Goal: Submit feedback/report problem: Submit feedback/report problem

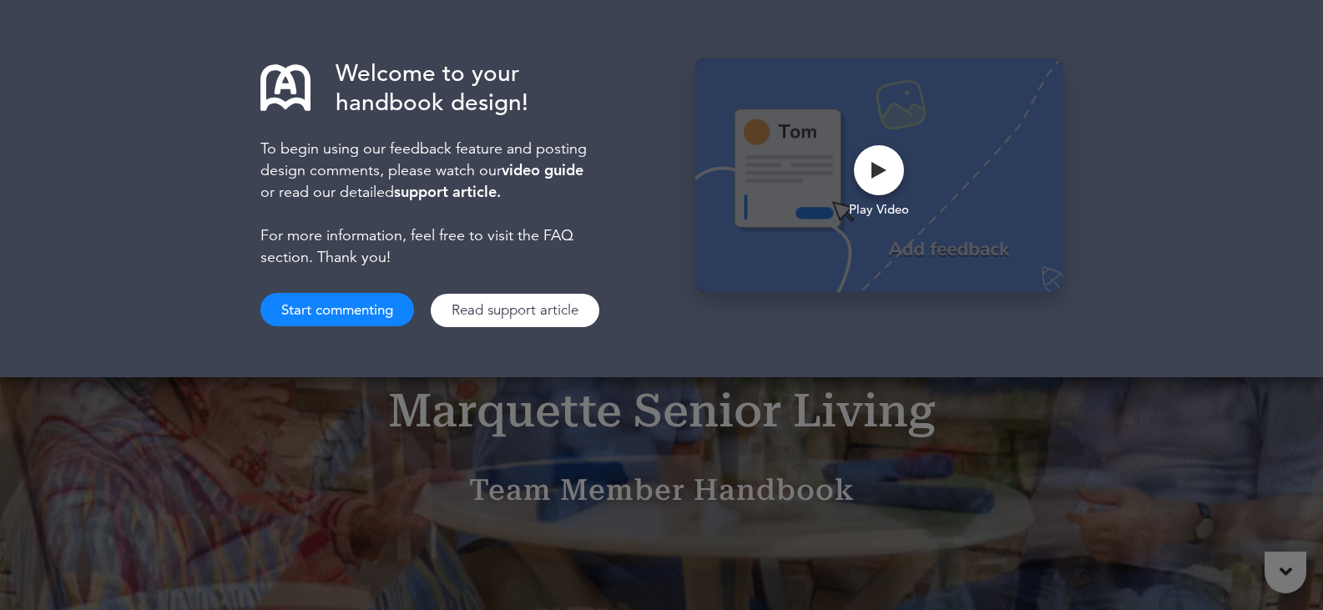
drag, startPoint x: 0, startPoint y: 0, endPoint x: 344, endPoint y: 311, distance: 463.5
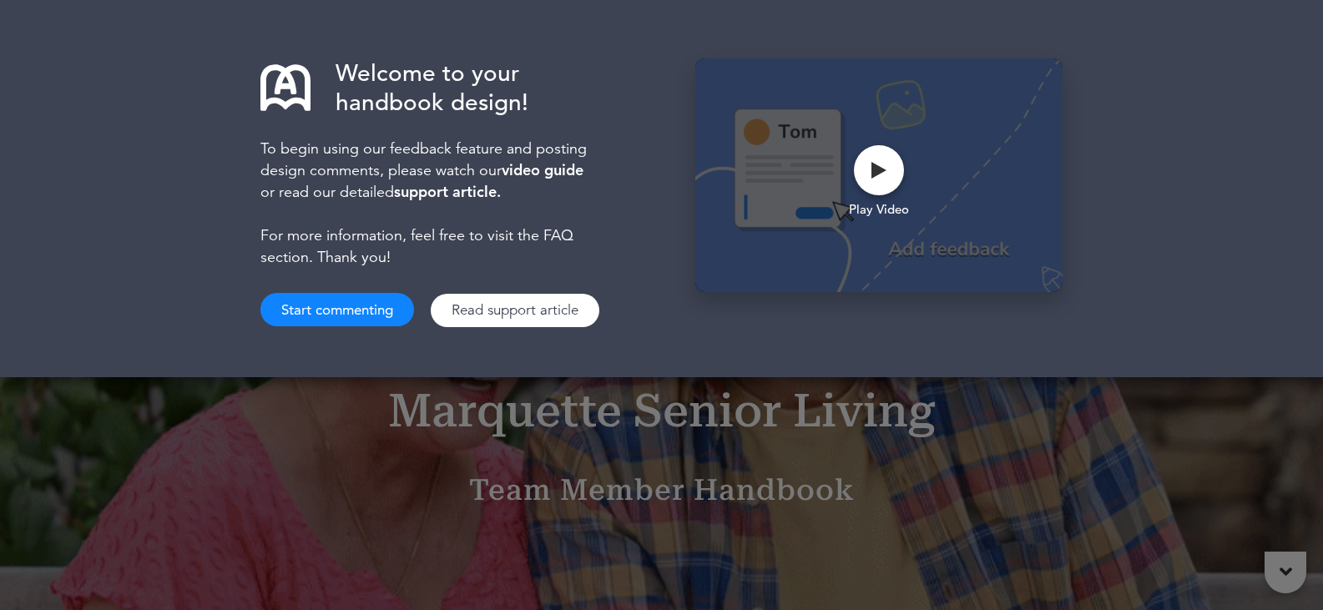
click at [344, 311] on button "Start commenting" at bounding box center [338, 309] width 154 height 33
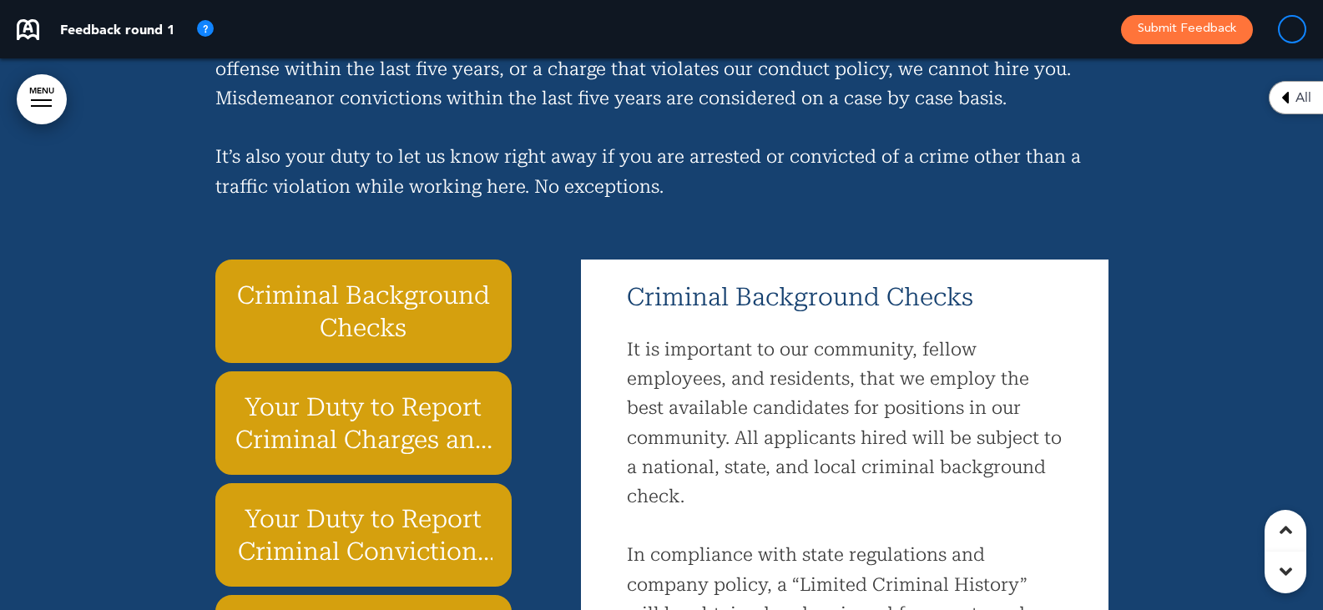
scroll to position [16867, 0]
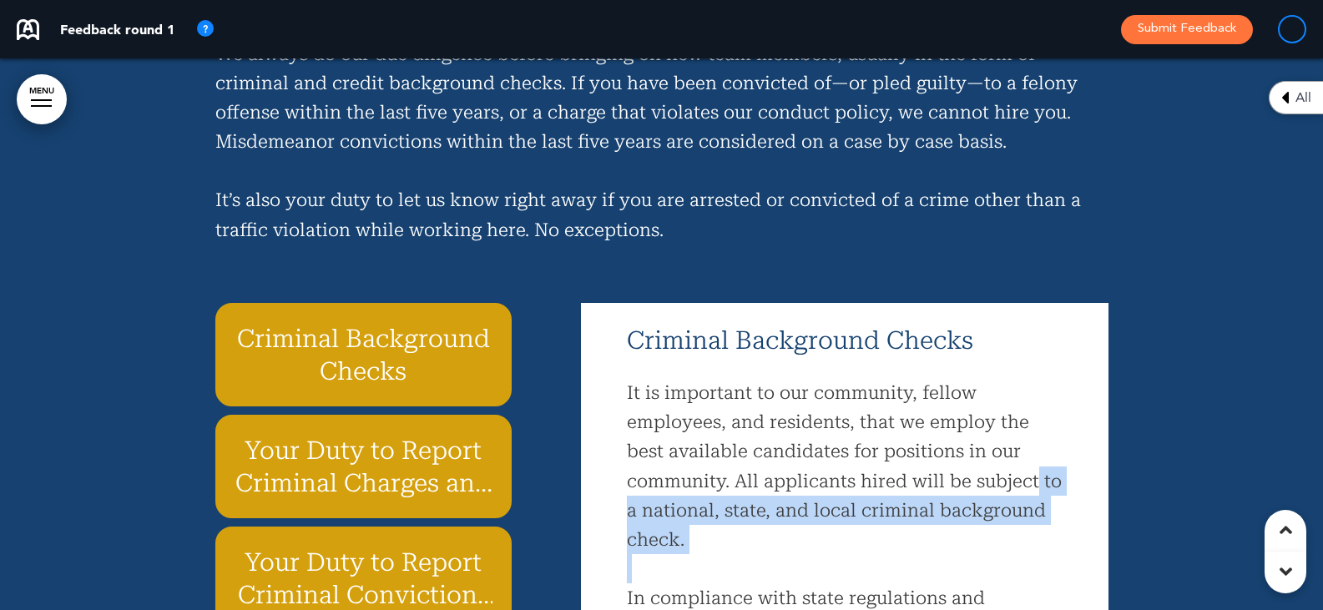
drag, startPoint x: 1075, startPoint y: 347, endPoint x: 1097, endPoint y: 433, distance: 88.7
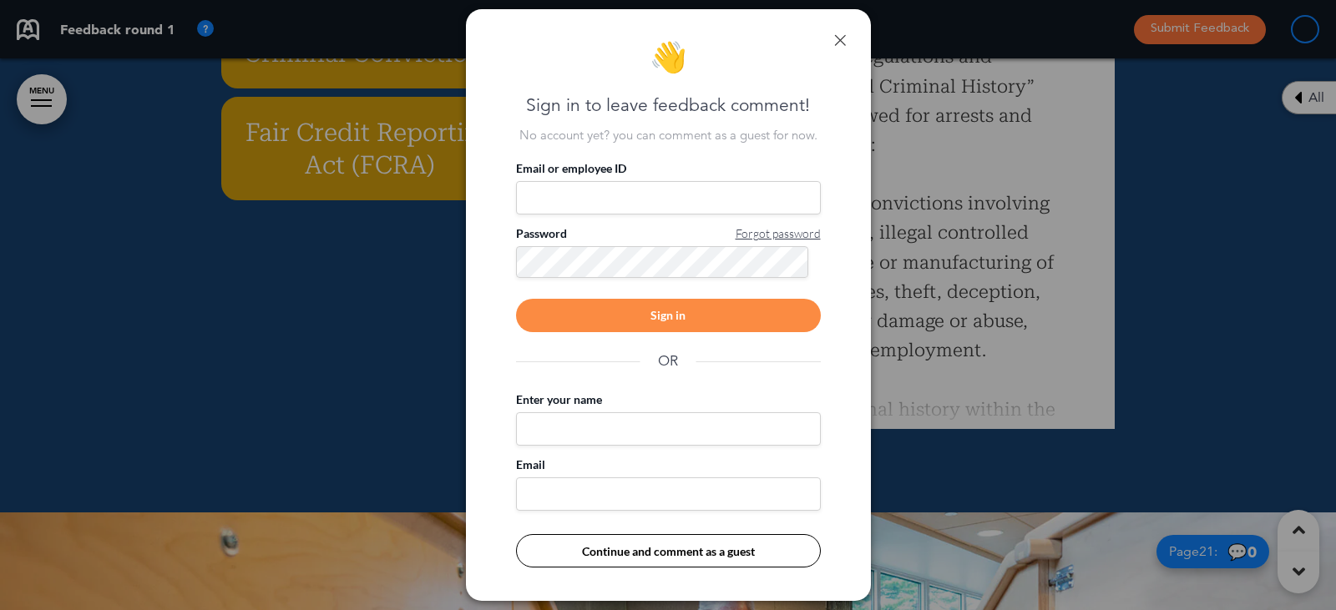
click at [835, 37] on link at bounding box center [840, 40] width 12 height 12
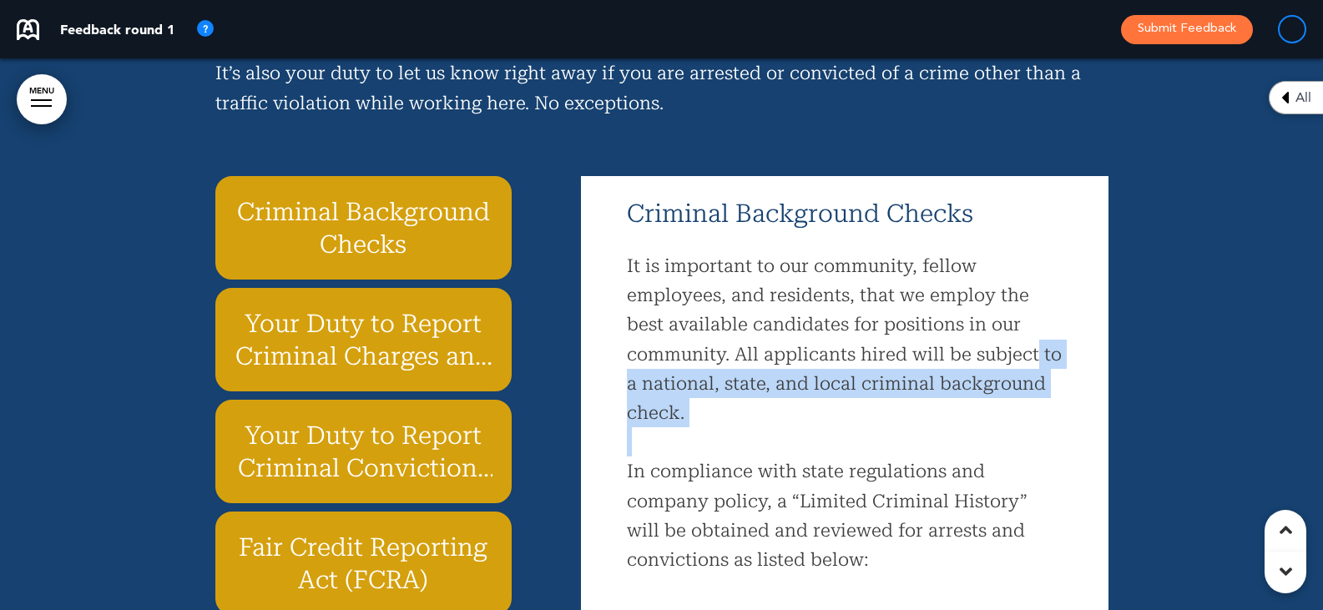
scroll to position [16449, 0]
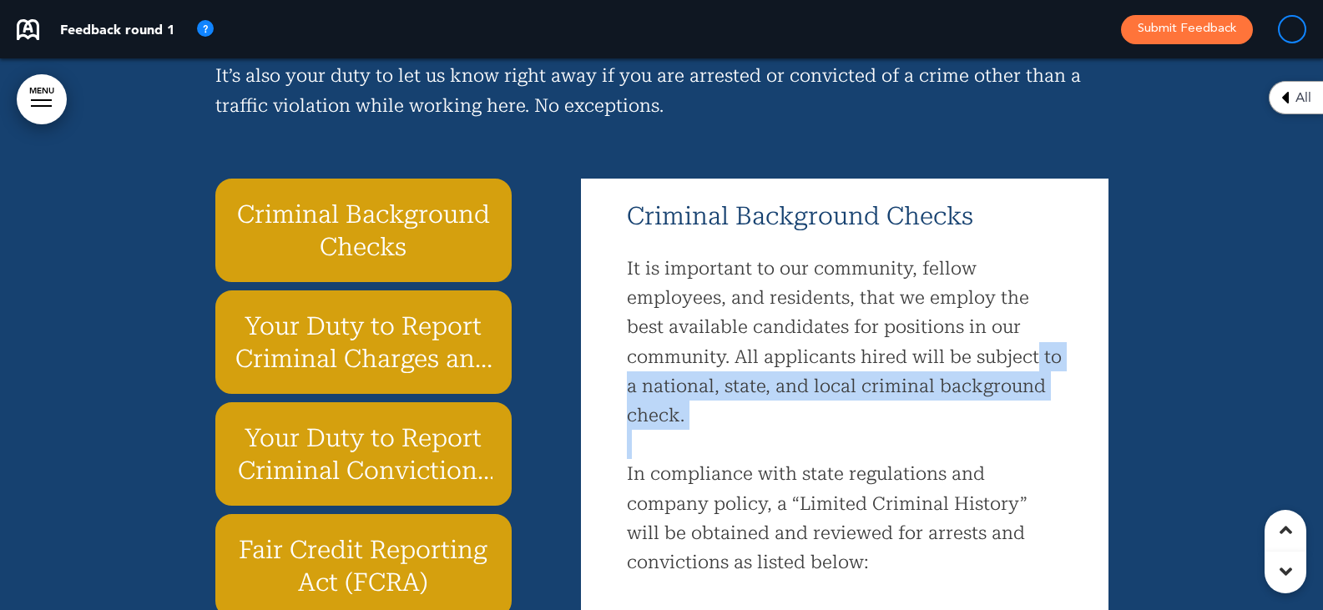
click at [962, 430] on p at bounding box center [844, 444] width 435 height 29
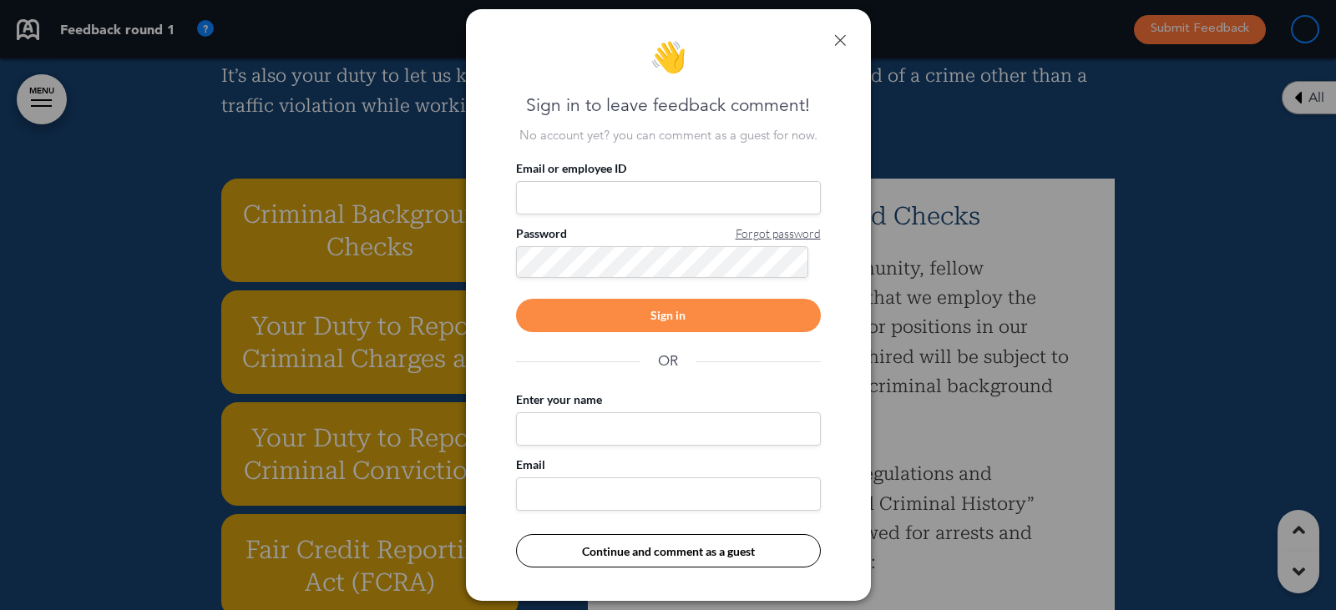
click at [842, 40] on link at bounding box center [840, 40] width 12 height 12
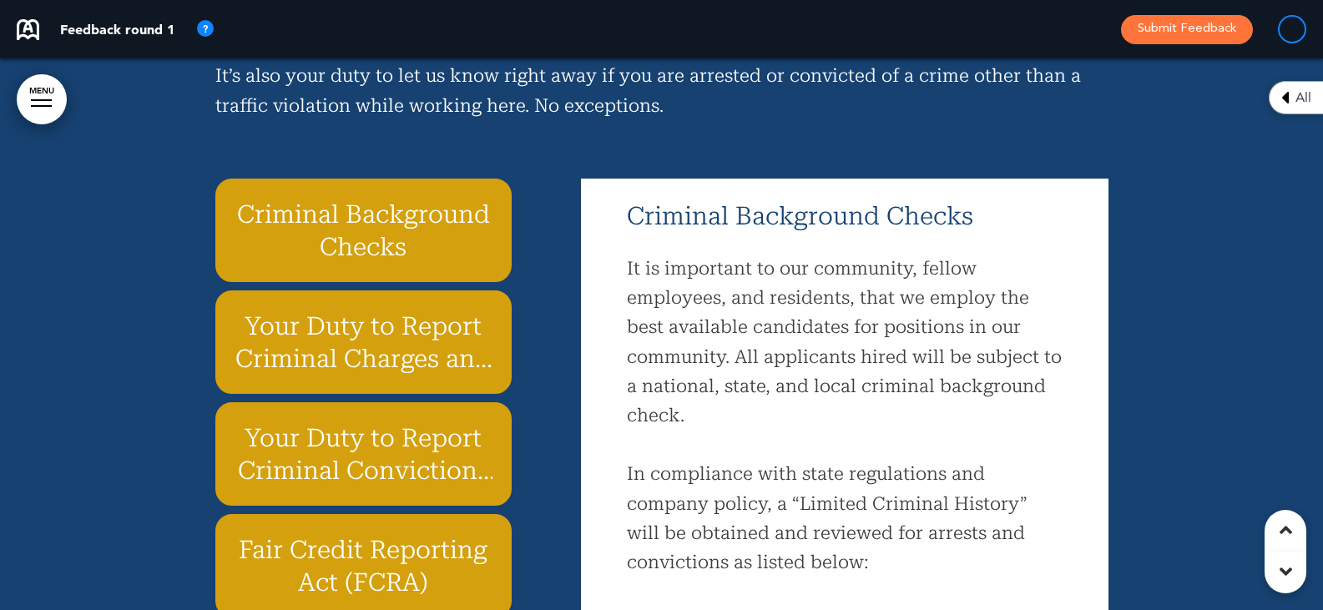
drag, startPoint x: 1072, startPoint y: 309, endPoint x: 1060, endPoint y: 310, distance: 12.6
click at [1060, 310] on div "Criminal Background Checks It is important to our community, fellow employees, …" at bounding box center [845, 512] width 502 height 651
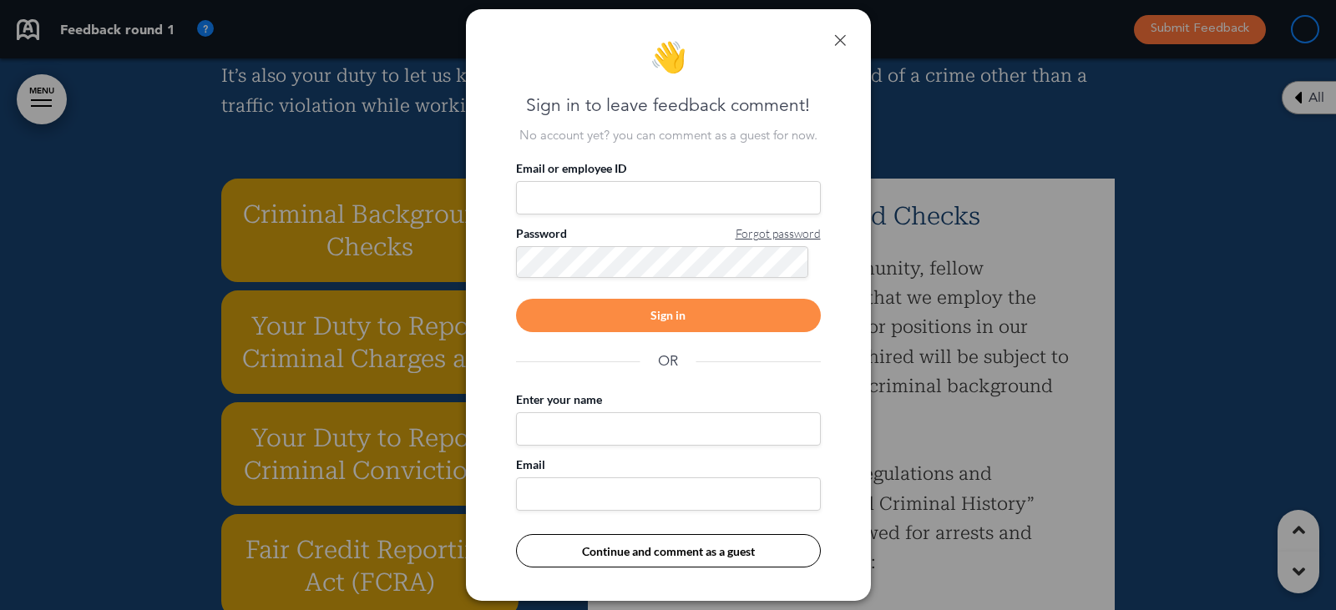
click at [841, 42] on link at bounding box center [840, 40] width 12 height 12
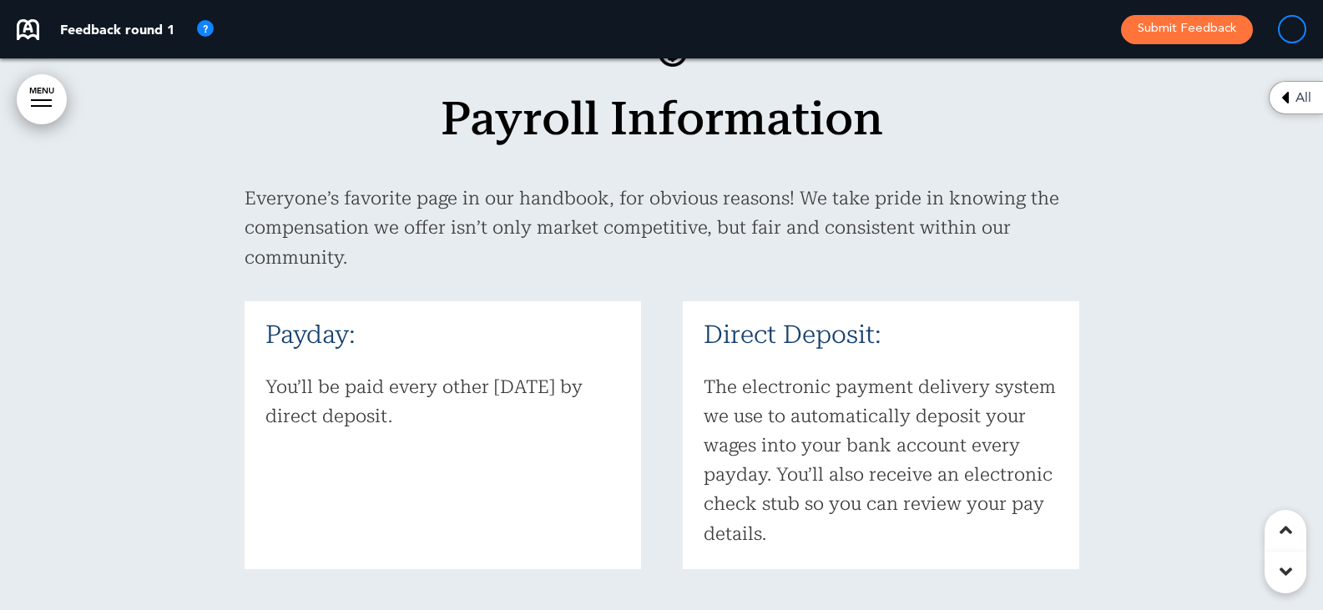
scroll to position [55623, 0]
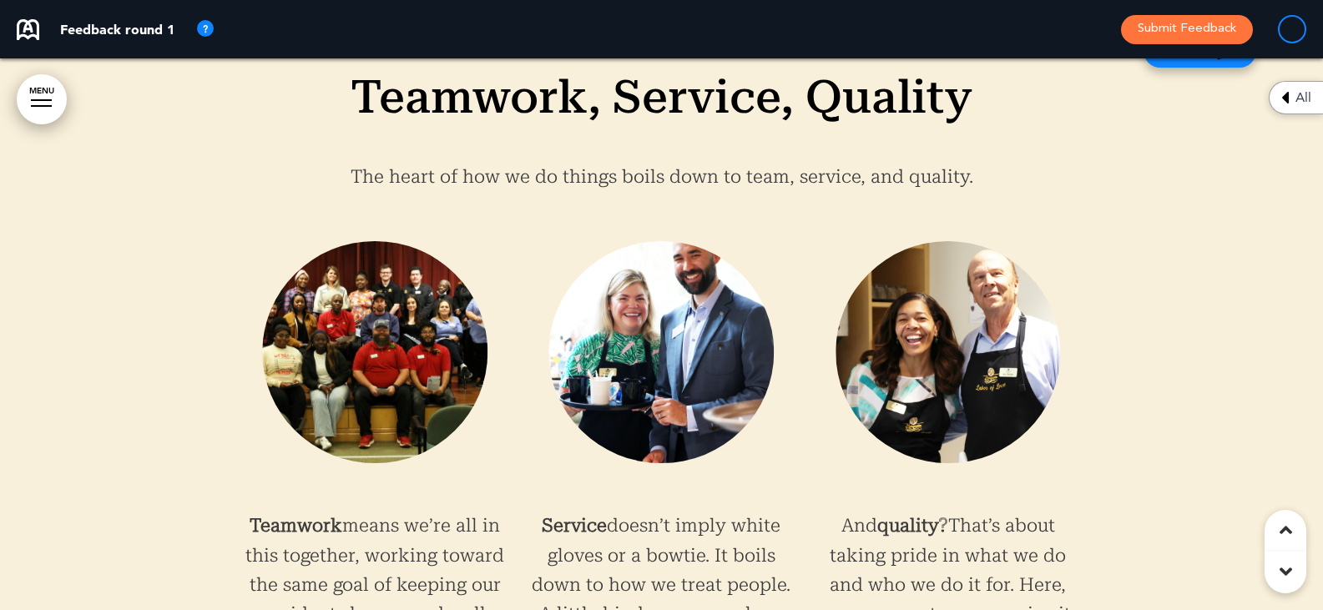
scroll to position [10938, 0]
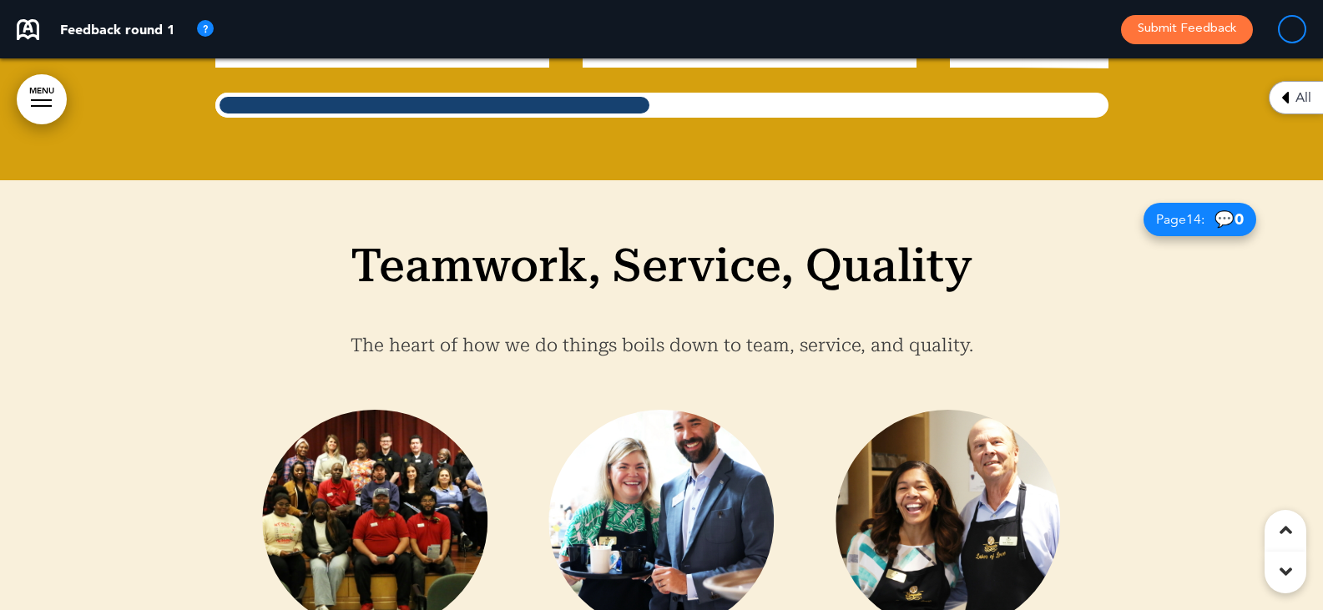
click at [319, 410] on img at bounding box center [374, 521] width 225 height 222
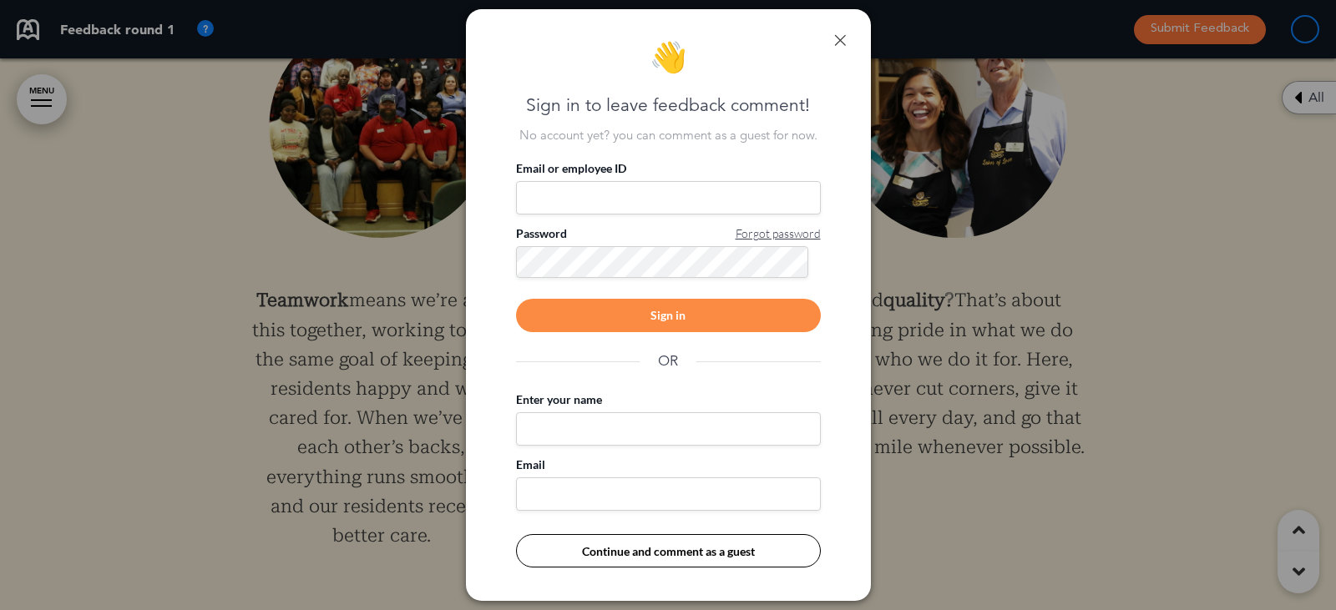
click at [837, 37] on link at bounding box center [840, 40] width 12 height 12
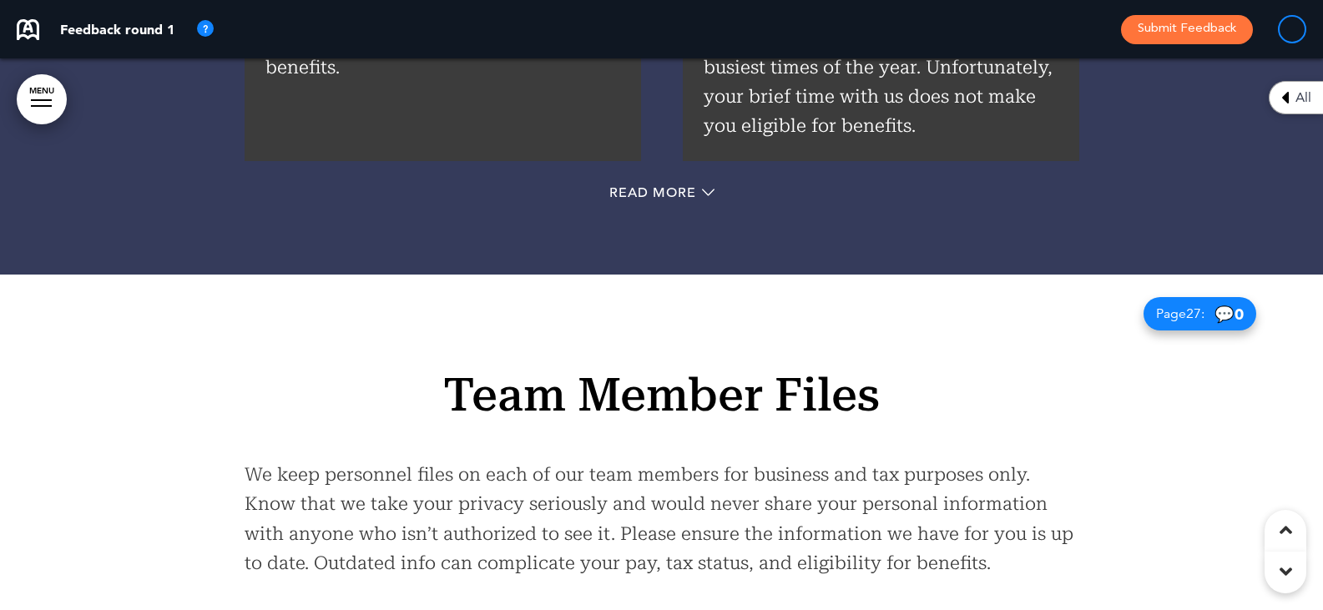
scroll to position [22294, 0]
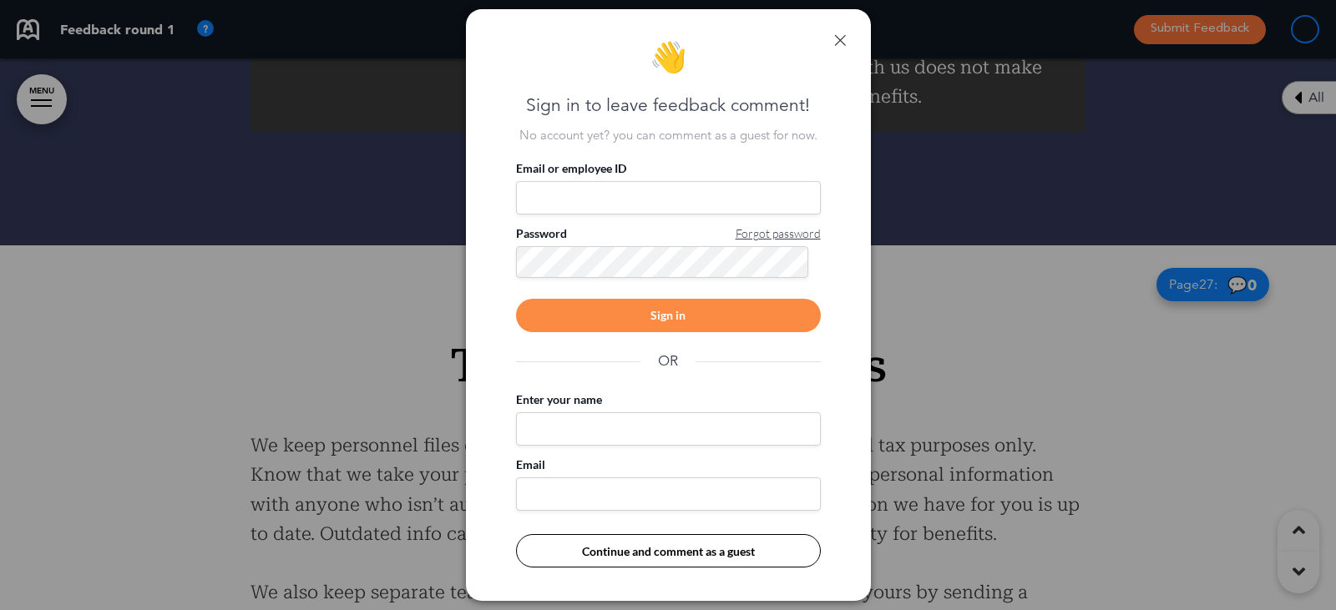
click at [837, 40] on link at bounding box center [840, 40] width 12 height 12
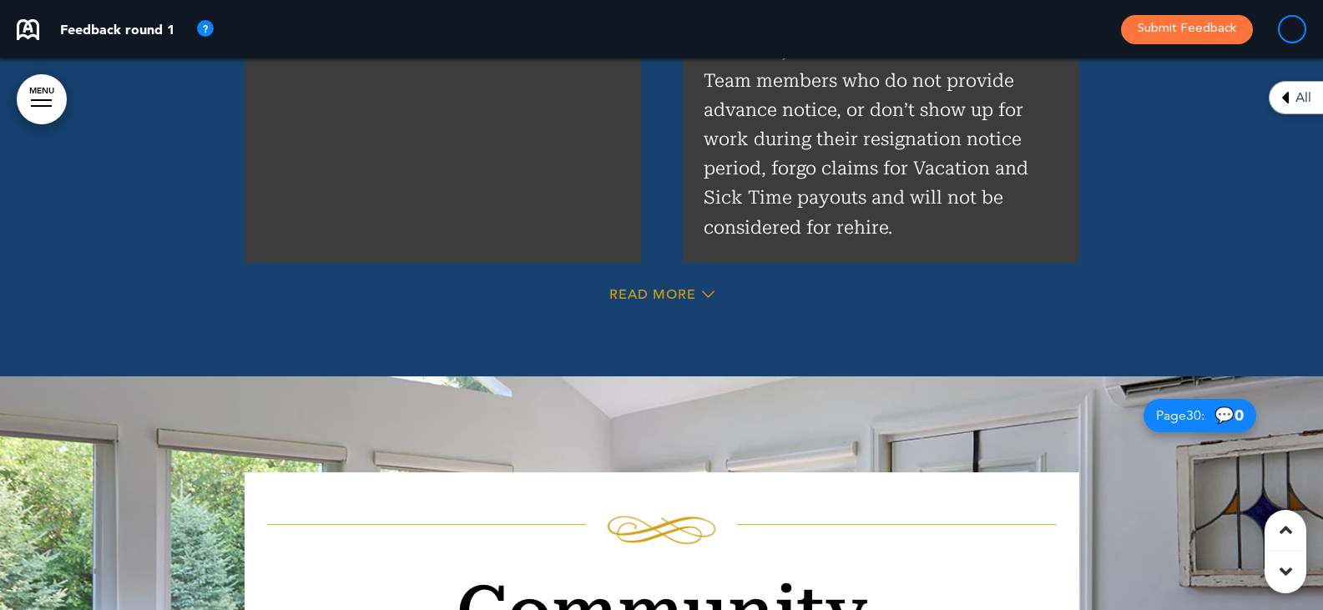
scroll to position [25578, 0]
